Goal: Submit feedback/report problem

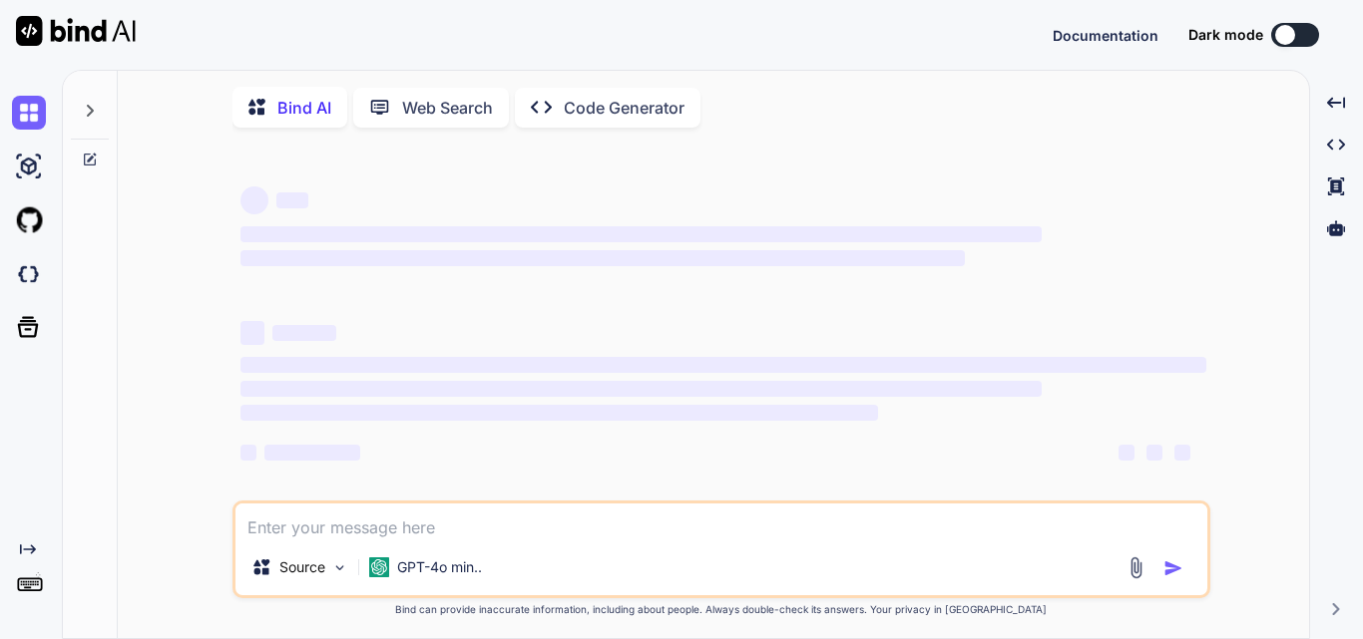
click at [455, 529] on textarea at bounding box center [721, 522] width 972 height 36
type textarea "correct this line"
click at [399, 536] on textarea "correct this line" at bounding box center [721, 522] width 972 height 36
